Goal: Transaction & Acquisition: Obtain resource

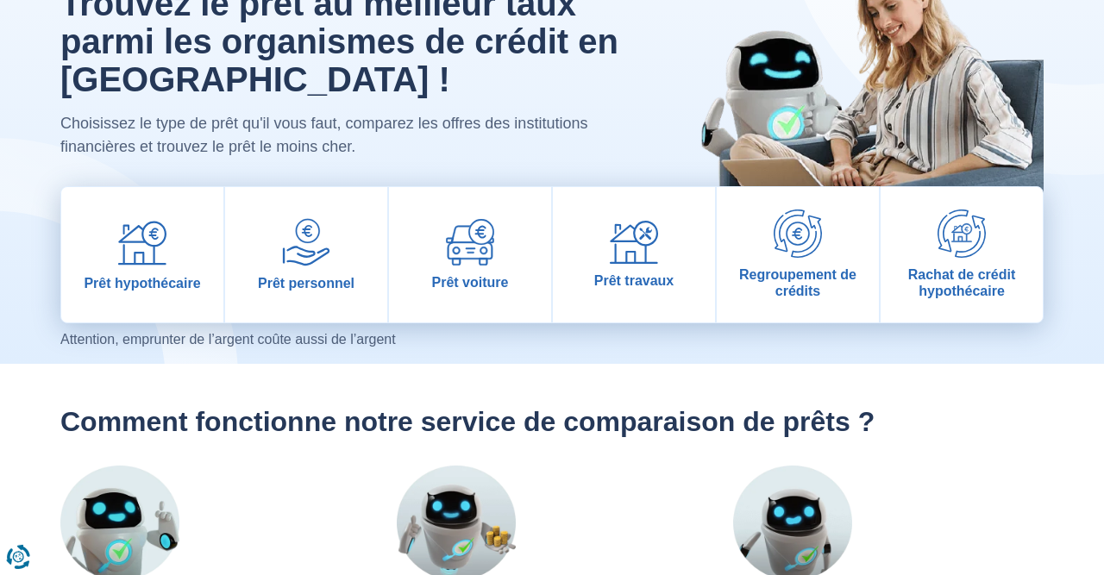
scroll to position [136, 0]
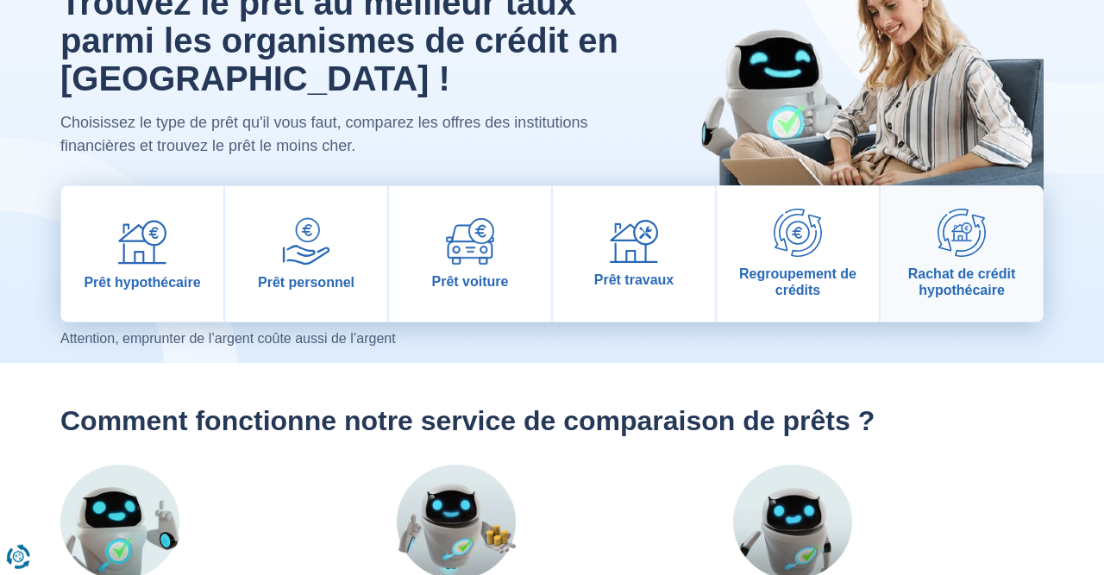
click at [972, 238] on img at bounding box center [962, 233] width 48 height 48
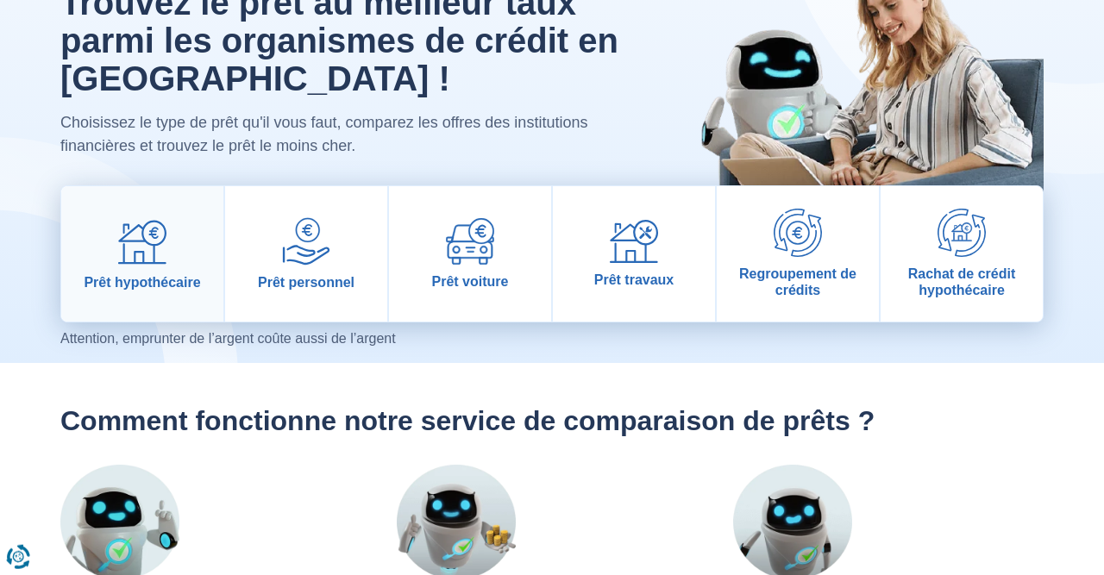
click at [159, 261] on img at bounding box center [142, 241] width 48 height 48
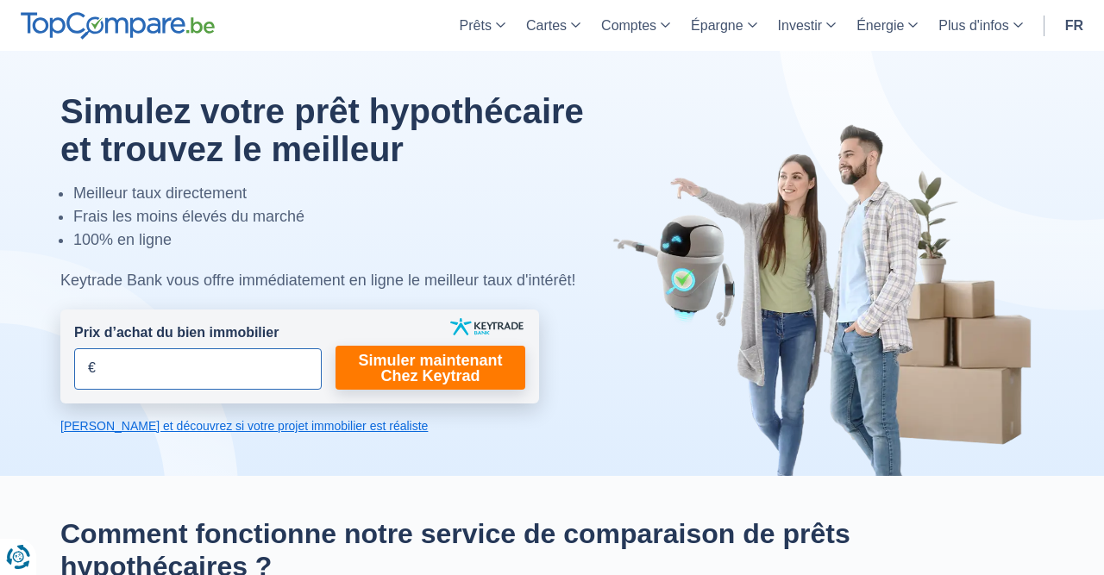
click at [167, 377] on input "Prix d’achat du bien immobilier" at bounding box center [198, 369] width 248 height 41
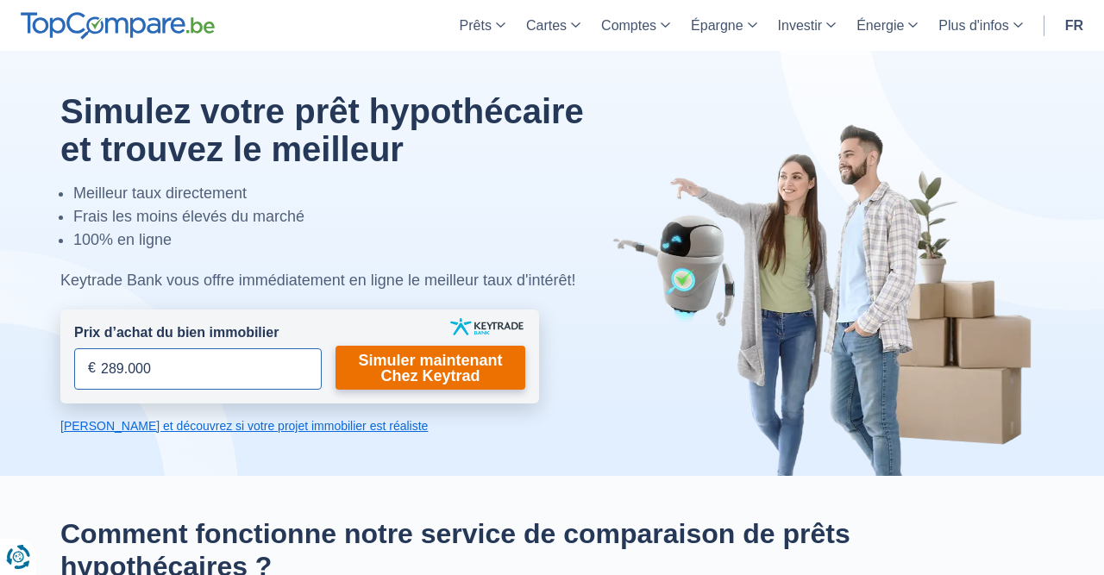
type input "289.000"
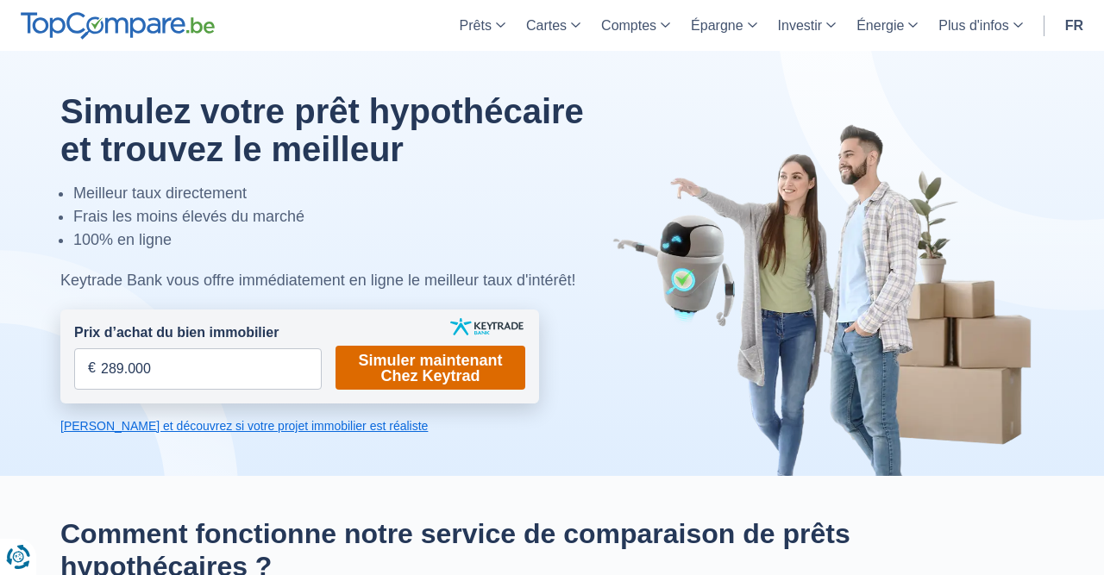
click at [405, 372] on link "Simuler maintenant Chez Keytrad" at bounding box center [431, 368] width 190 height 44
click at [448, 380] on link "Simuler maintenant Chez Keytrad" at bounding box center [431, 368] width 190 height 44
